Goal: Task Accomplishment & Management: Manage account settings

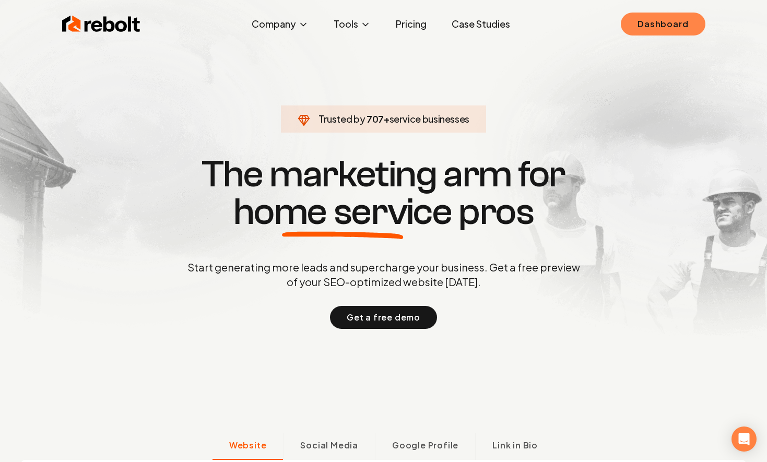
click at [684, 22] on link "Dashboard" at bounding box center [663, 24] width 84 height 23
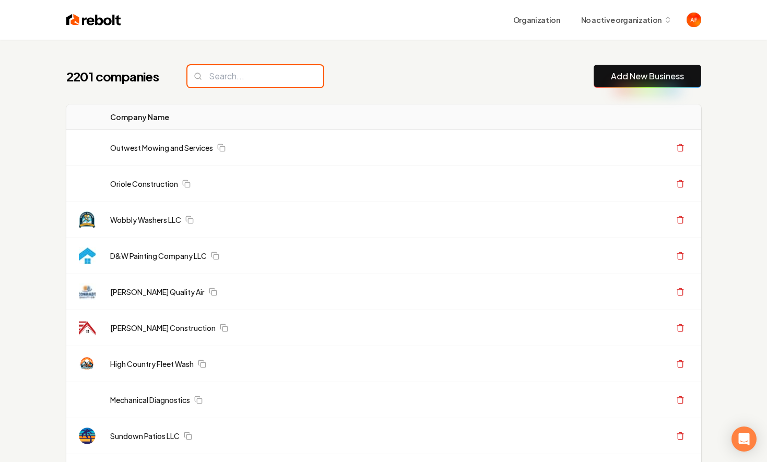
click at [213, 82] on input "search" at bounding box center [256, 76] width 136 height 22
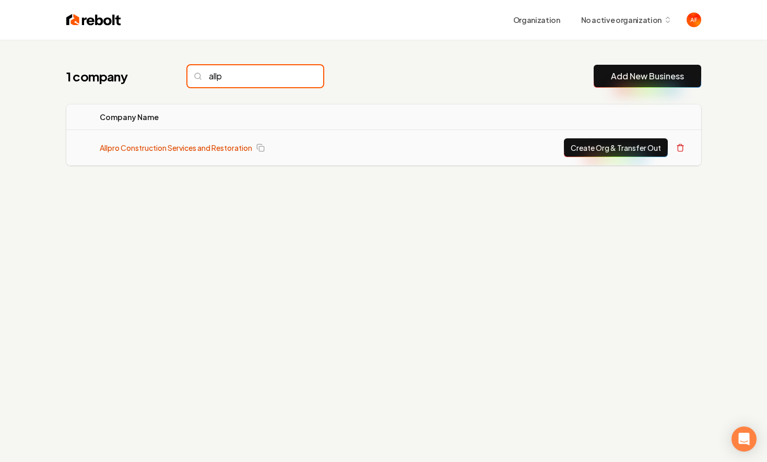
type input "allp"
click at [114, 144] on link "Allpro Construction Services and Restoration" at bounding box center [176, 148] width 153 height 10
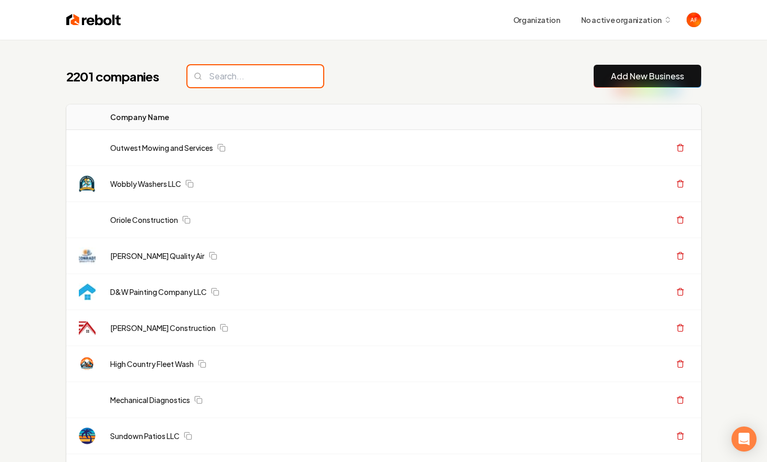
click at [208, 72] on input "search" at bounding box center [256, 76] width 136 height 22
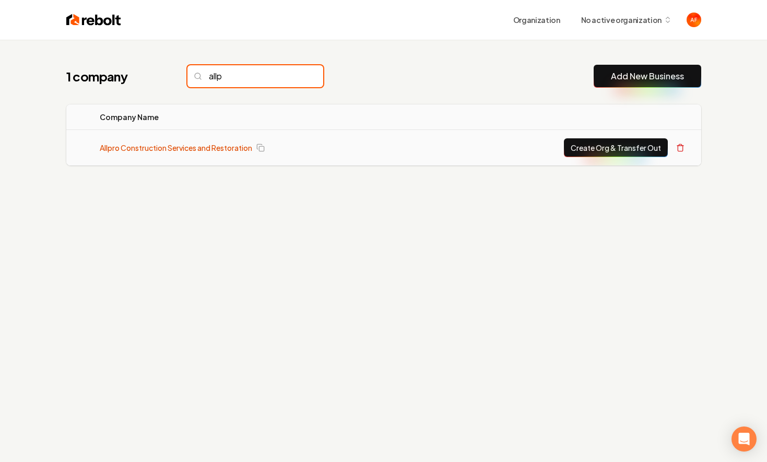
type input "allp"
click at [216, 148] on link "Allpro Construction Services and Restoration" at bounding box center [176, 148] width 153 height 10
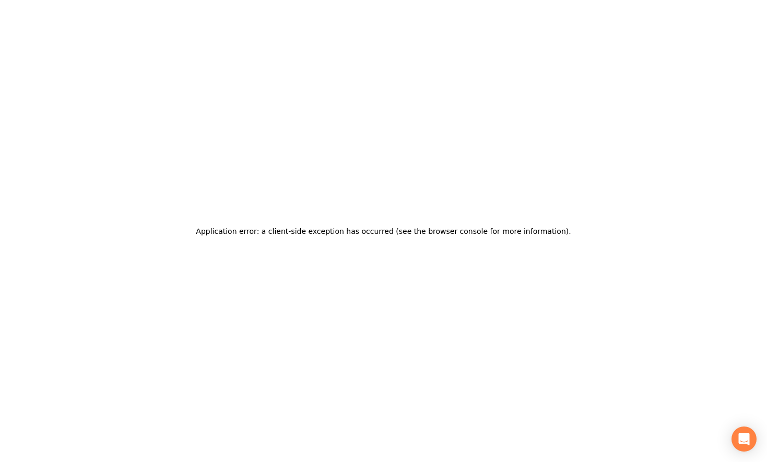
click at [370, 223] on div "Application error: a client-side exception has occurred (see the browser consol…" at bounding box center [383, 231] width 375 height 25
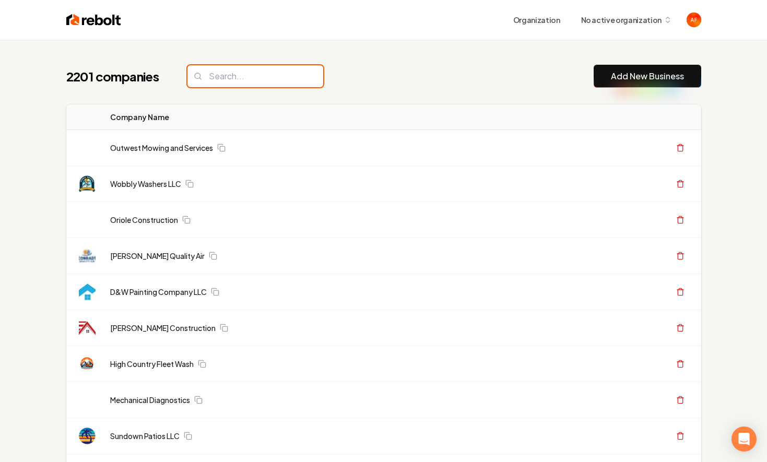
click at [227, 78] on input "search" at bounding box center [256, 76] width 136 height 22
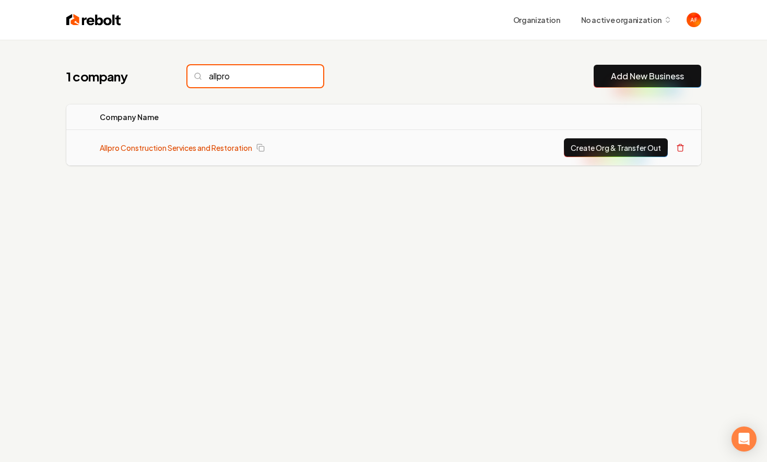
type input "allpro"
click at [170, 149] on link "Allpro Construction Services and Restoration" at bounding box center [176, 148] width 153 height 10
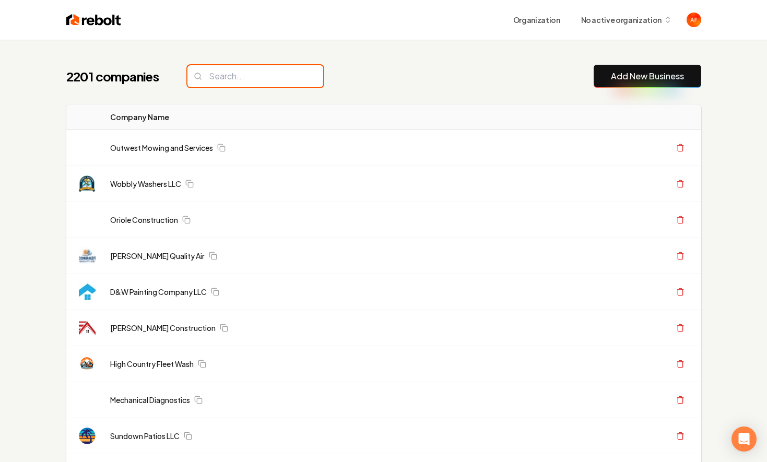
click at [227, 81] on input "search" at bounding box center [256, 76] width 136 height 22
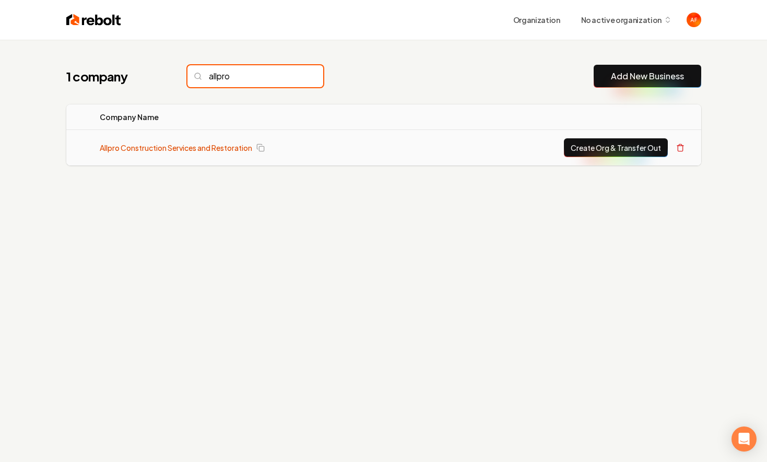
type input "allpro"
click at [208, 150] on link "Allpro Construction Services and Restoration" at bounding box center [176, 148] width 153 height 10
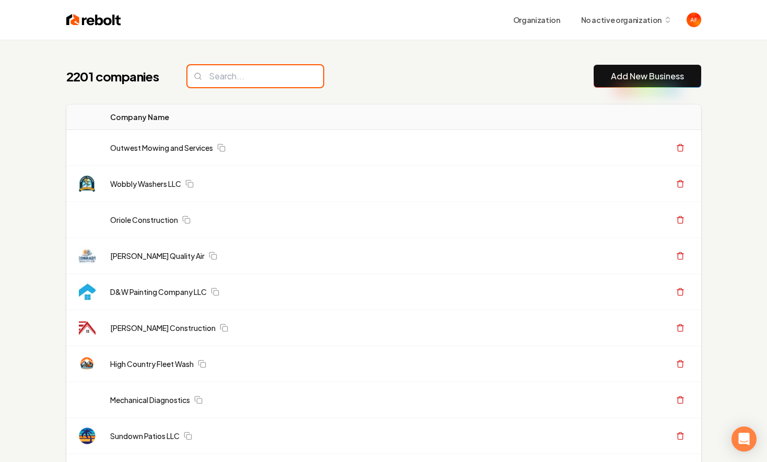
click at [223, 78] on input "search" at bounding box center [256, 76] width 136 height 22
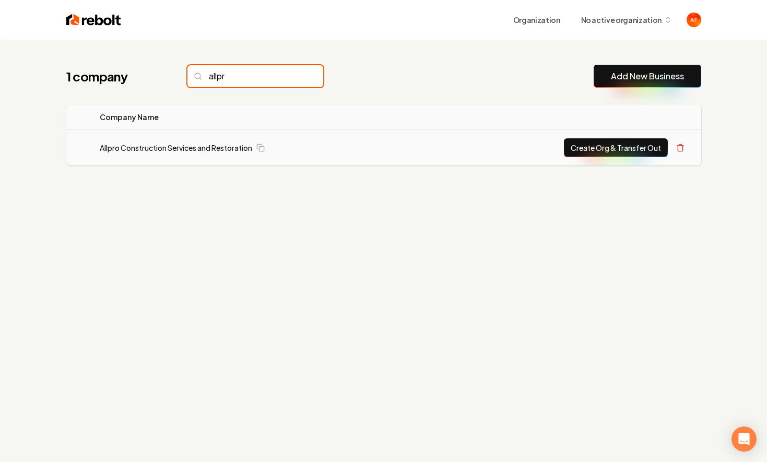
type input "allpr"
click at [584, 148] on button "Create Org & Transfer Out" at bounding box center [616, 147] width 104 height 19
